Goal: Check status: Check status

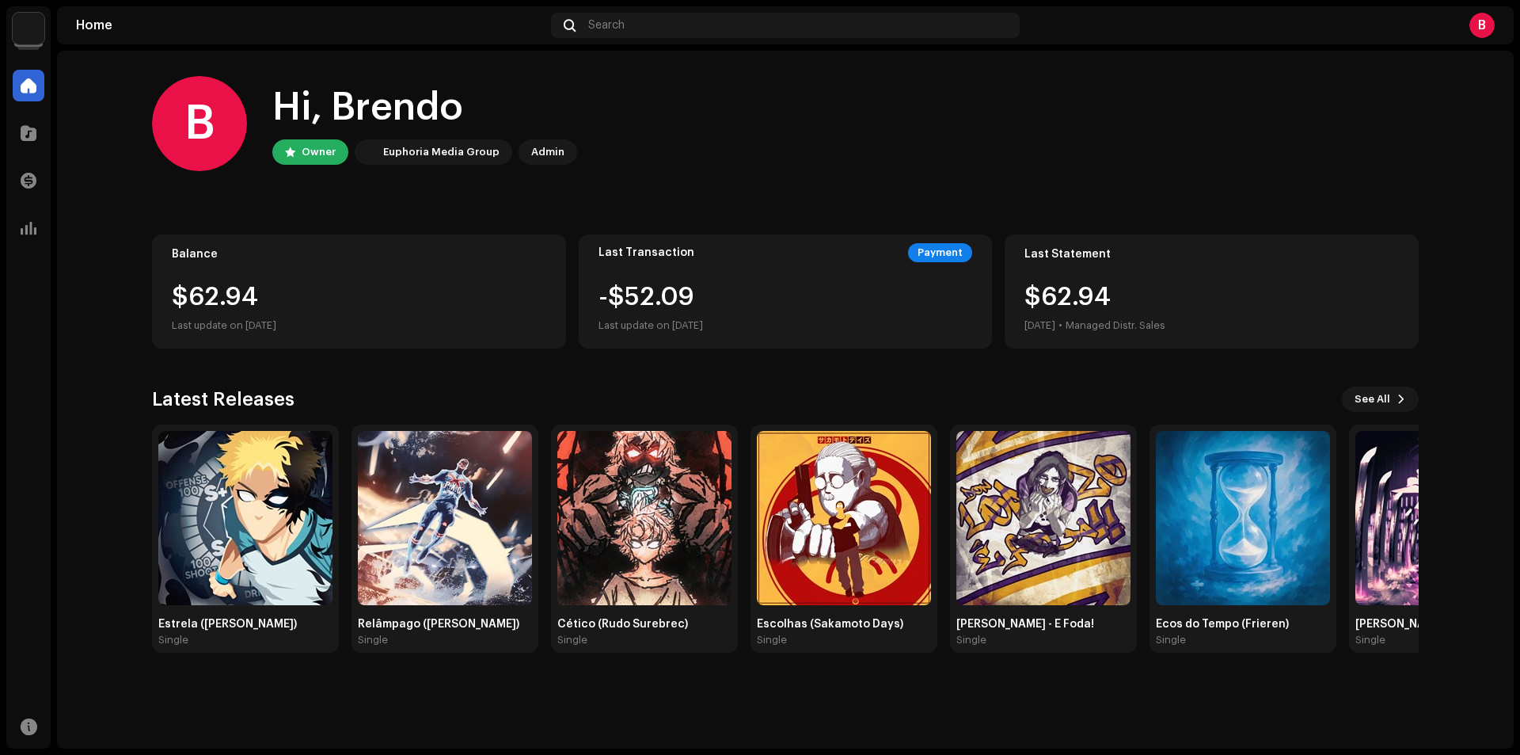
click at [789, 363] on div "B Hi, Brendo Owner Euphoria Media Group Admin Balance $62.94 Last update on [DA…" at bounding box center [785, 364] width 1267 height 627
click at [298, 309] on div "$62.94" at bounding box center [359, 296] width 375 height 25
click at [34, 229] on span at bounding box center [29, 228] width 16 height 13
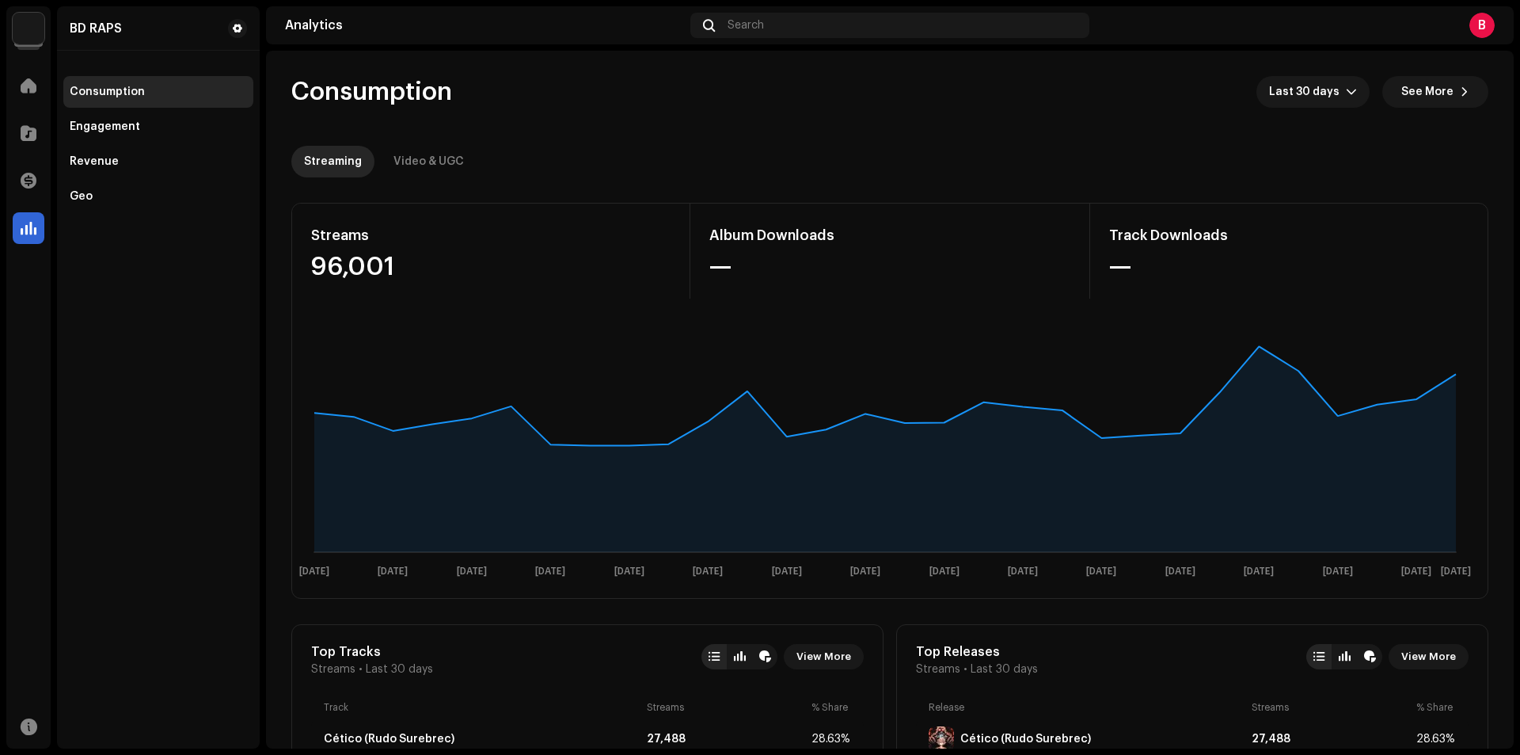
click at [735, 91] on div "Consumption Last 30 days See More" at bounding box center [889, 92] width 1197 height 32
click at [1455, 376] on icon at bounding box center [1456, 374] width 6 height 6
click at [1299, 95] on span "Last 30 days" at bounding box center [1307, 92] width 77 height 32
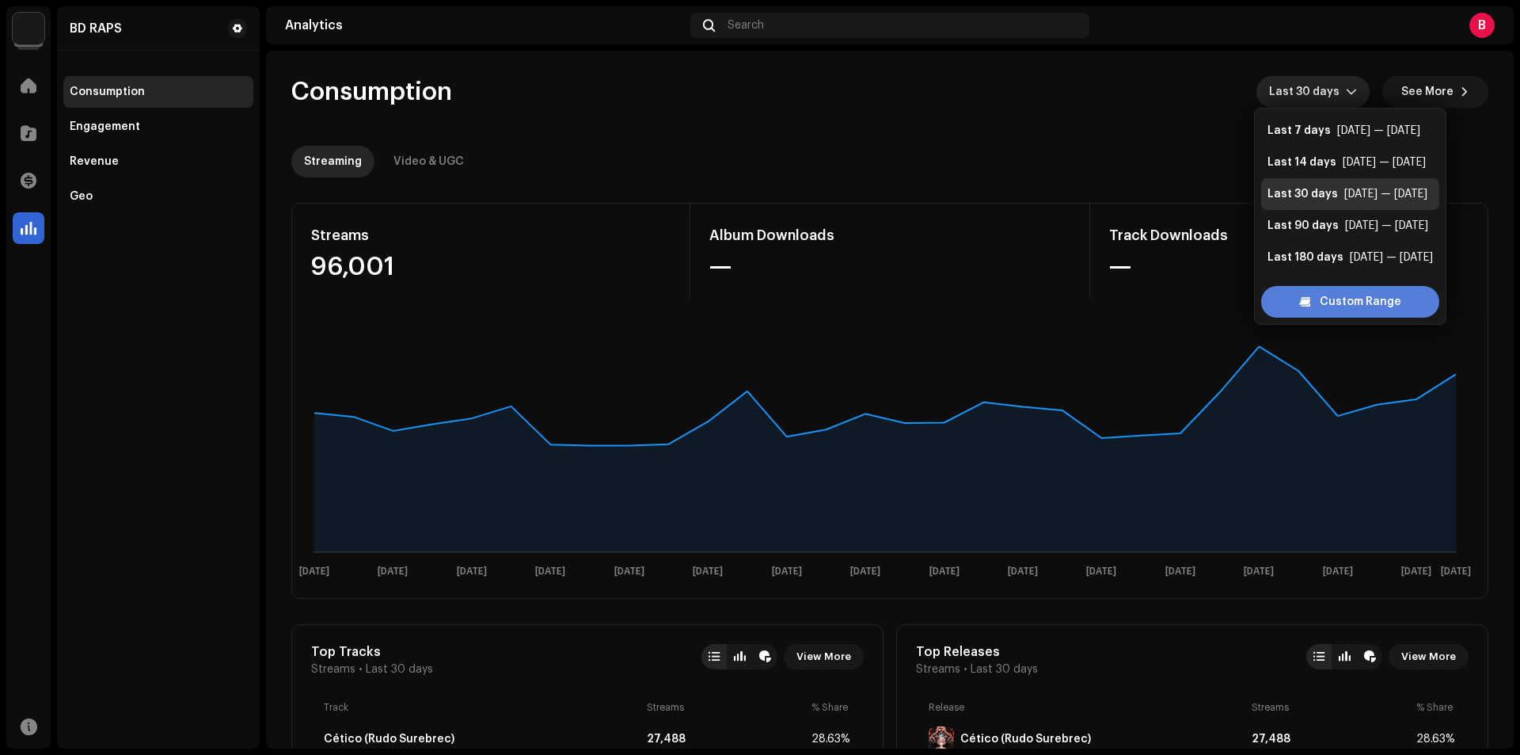
scroll to position [25, 0]
click at [1320, 295] on span "Custom Range" at bounding box center [1361, 302] width 82 height 32
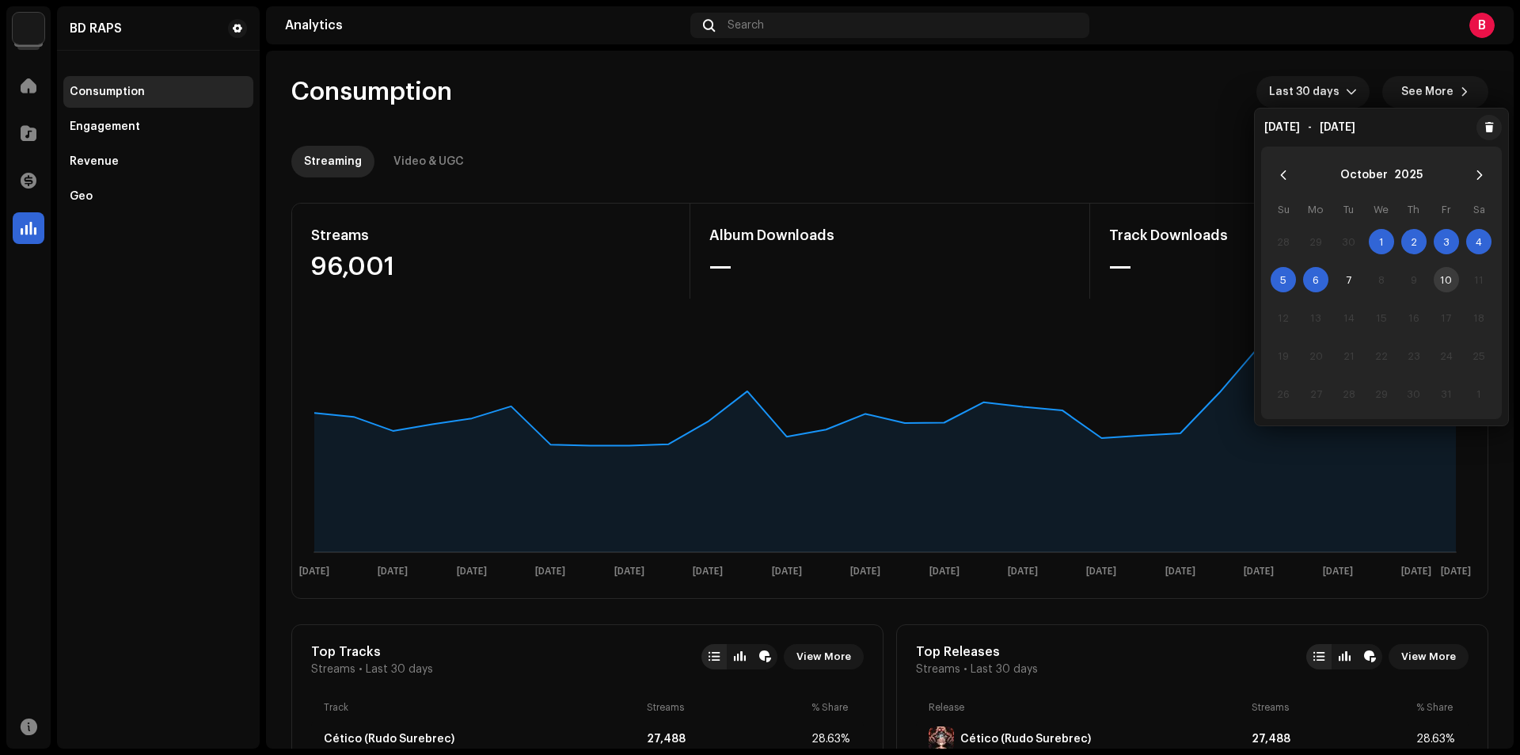
click at [1376, 238] on span "1" at bounding box center [1381, 241] width 25 height 25
click at [1348, 283] on span "7" at bounding box center [1349, 279] width 25 height 25
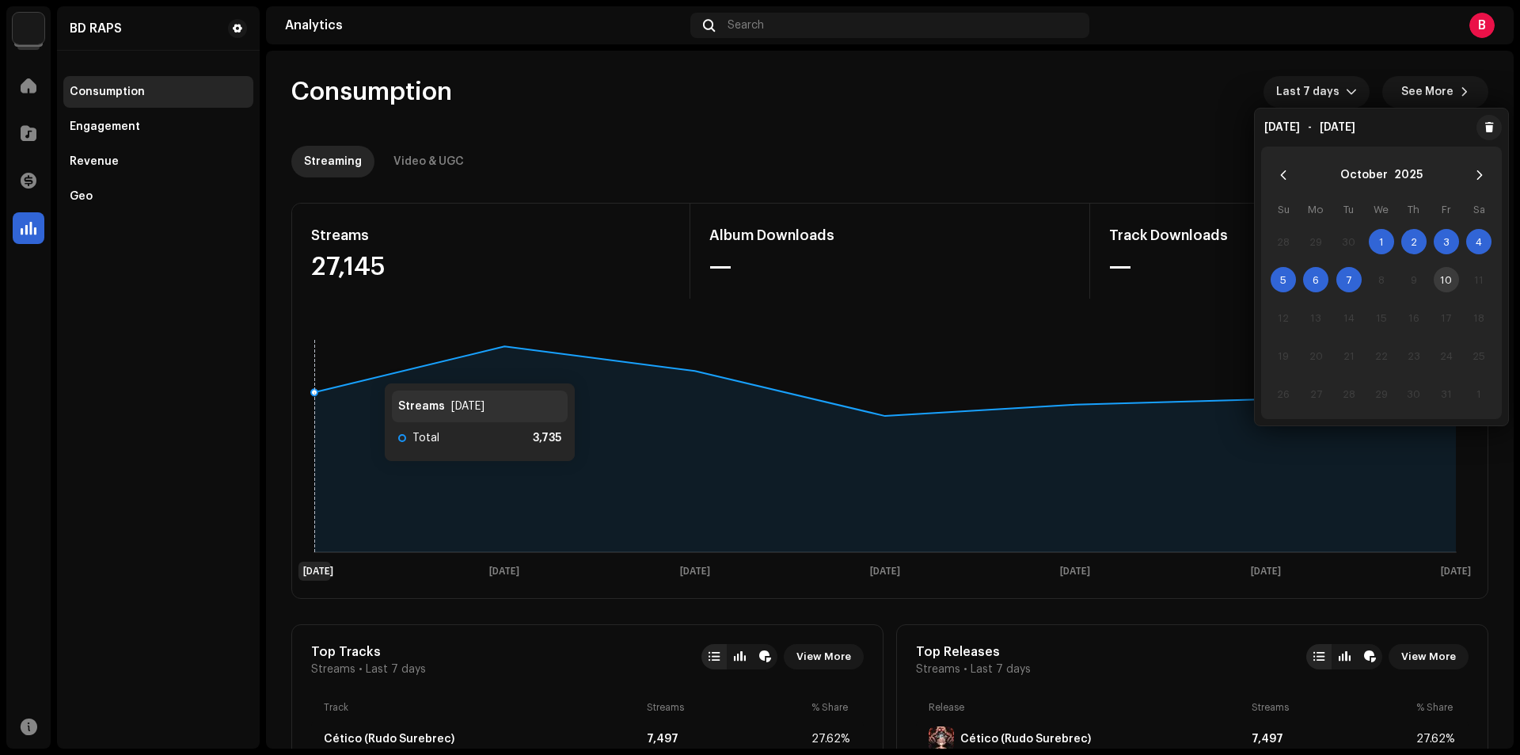
click at [368, 368] on rect at bounding box center [885, 456] width 1173 height 253
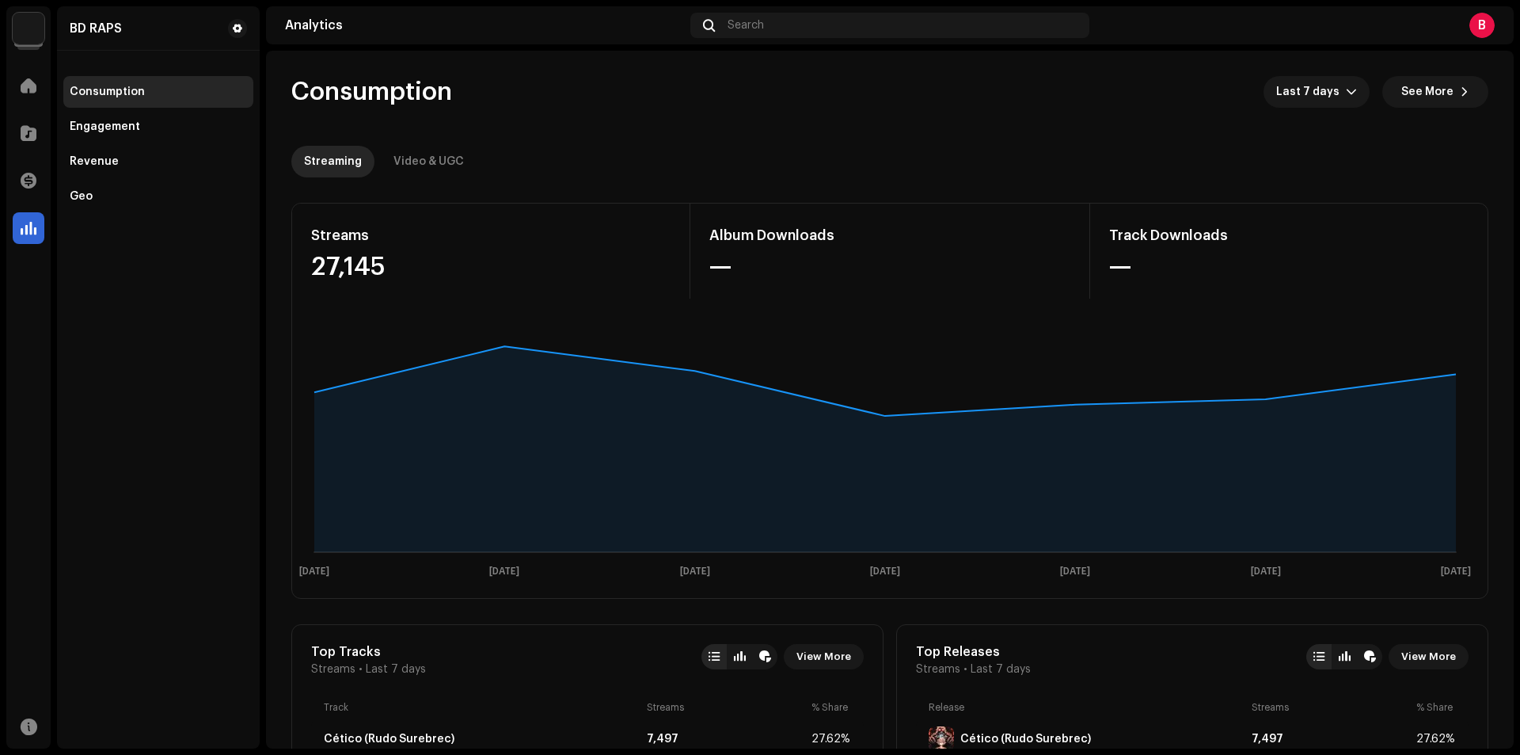
click at [1299, 72] on re-o-consumption-dashboard-header "Consumption Last 7 days See More Streaming Video & UGC" at bounding box center [889, 120] width 1197 height 139
click at [1306, 87] on span "Last 7 days" at bounding box center [1311, 92] width 70 height 32
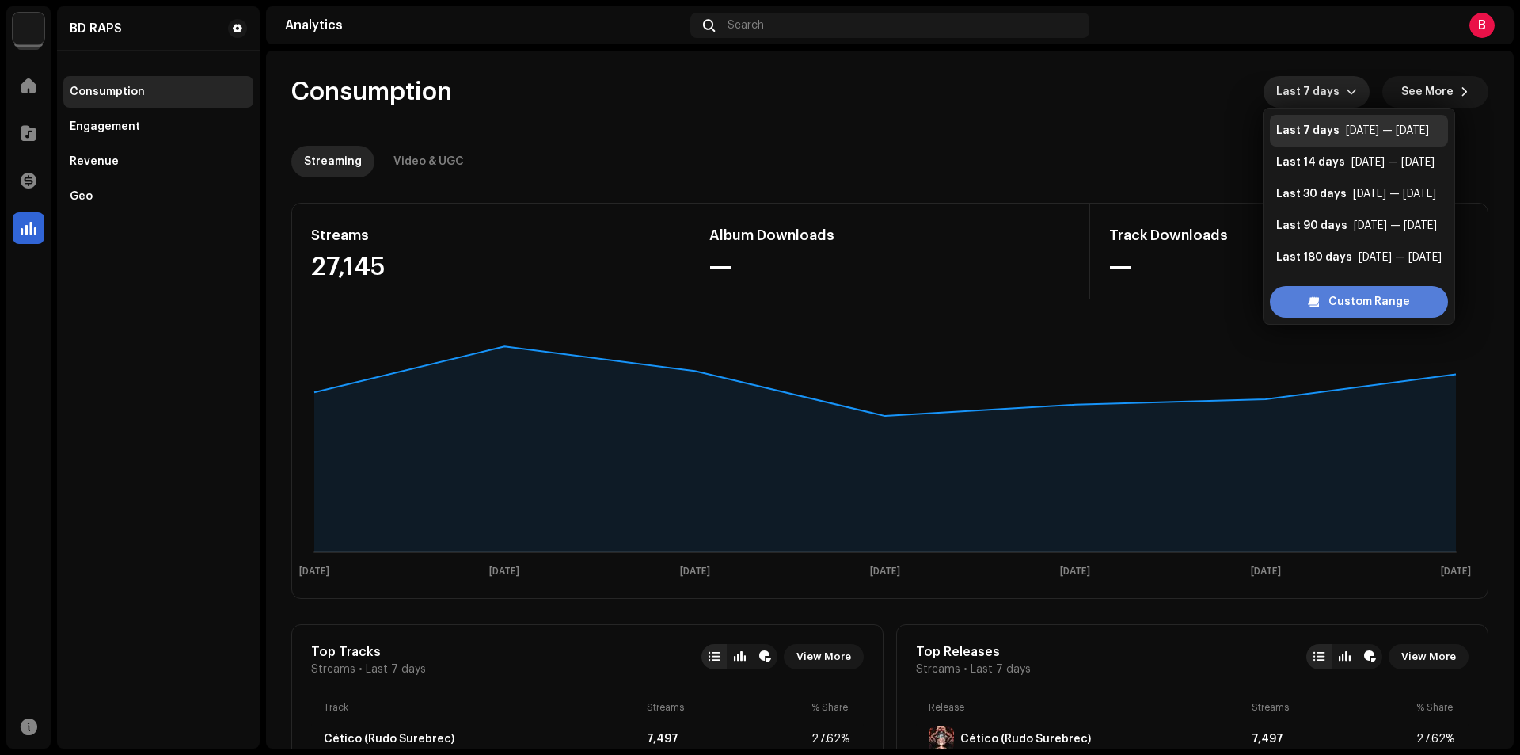
scroll to position [25, 0]
click at [1318, 297] on div "Custom Range" at bounding box center [1359, 302] width 178 height 32
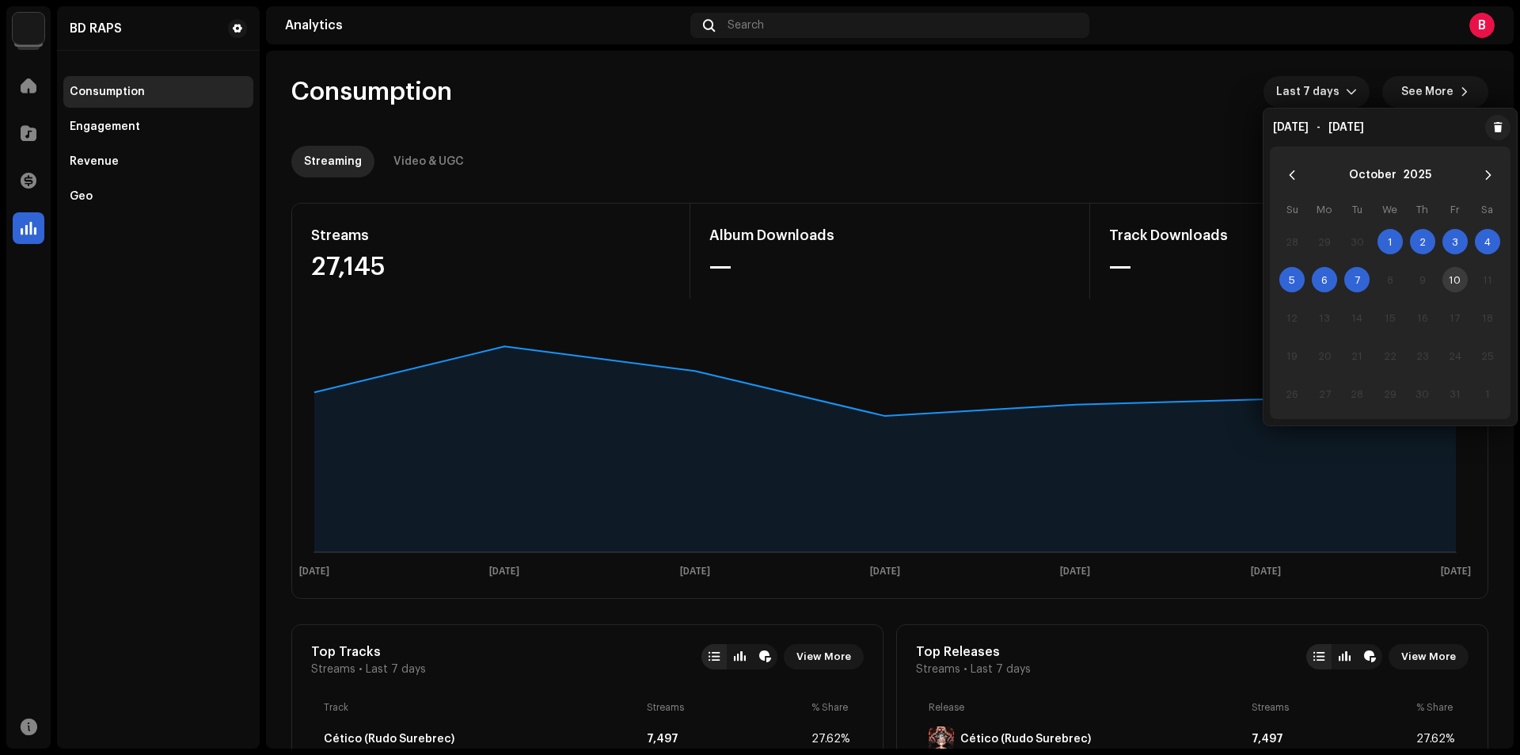
click at [1092, 88] on div "Consumption Last 7 days See More" at bounding box center [889, 92] width 1197 height 32
